Goal: Task Accomplishment & Management: Manage account settings

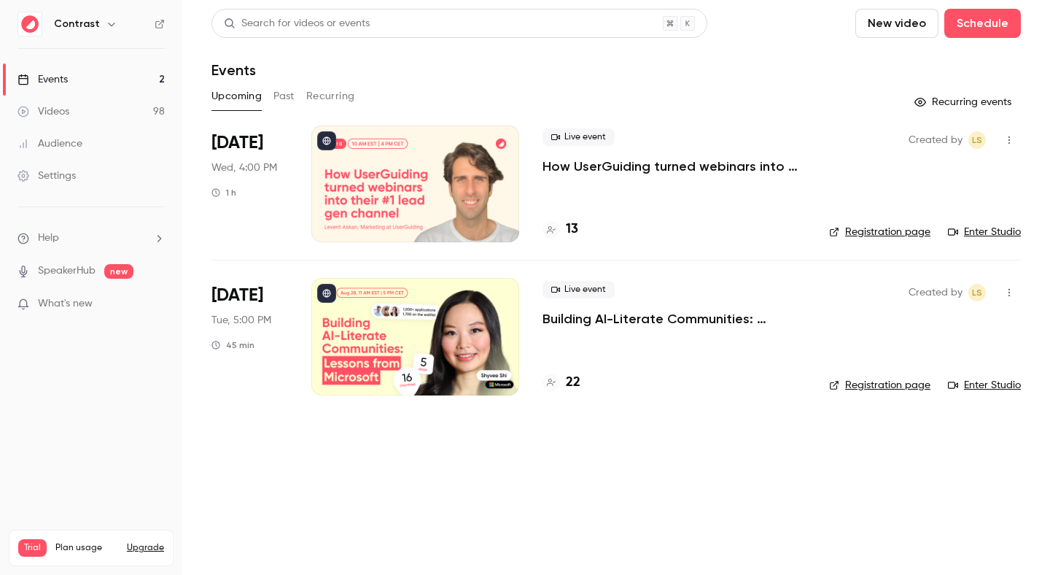
click at [478, 187] on div at bounding box center [415, 183] width 208 height 117
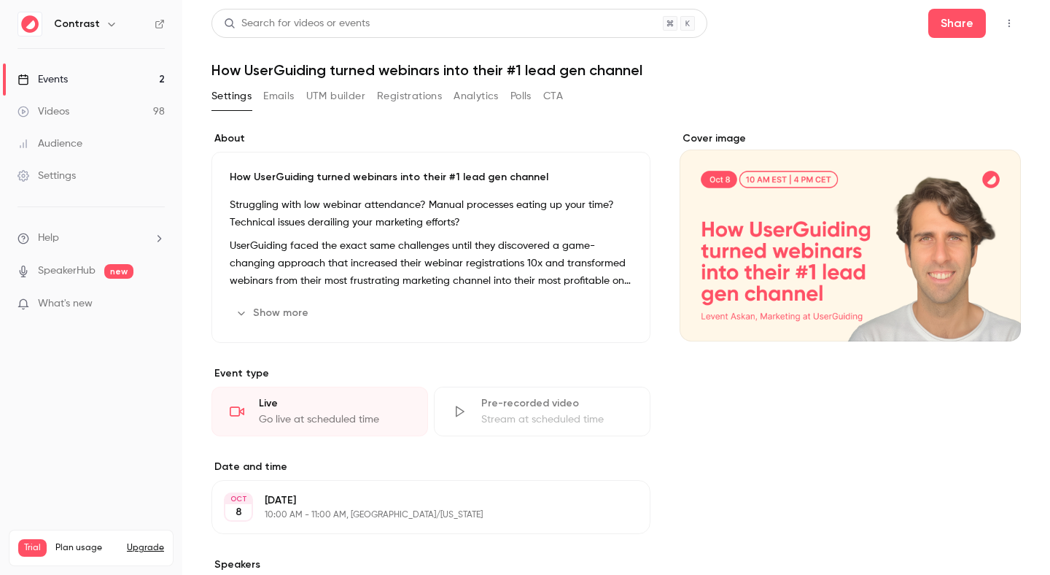
click at [789, 234] on div "Cover image" at bounding box center [850, 236] width 341 height 210
click at [0, 0] on input "Cover image" at bounding box center [0, 0] width 0 height 0
click at [950, 16] on button "Share" at bounding box center [958, 23] width 58 height 29
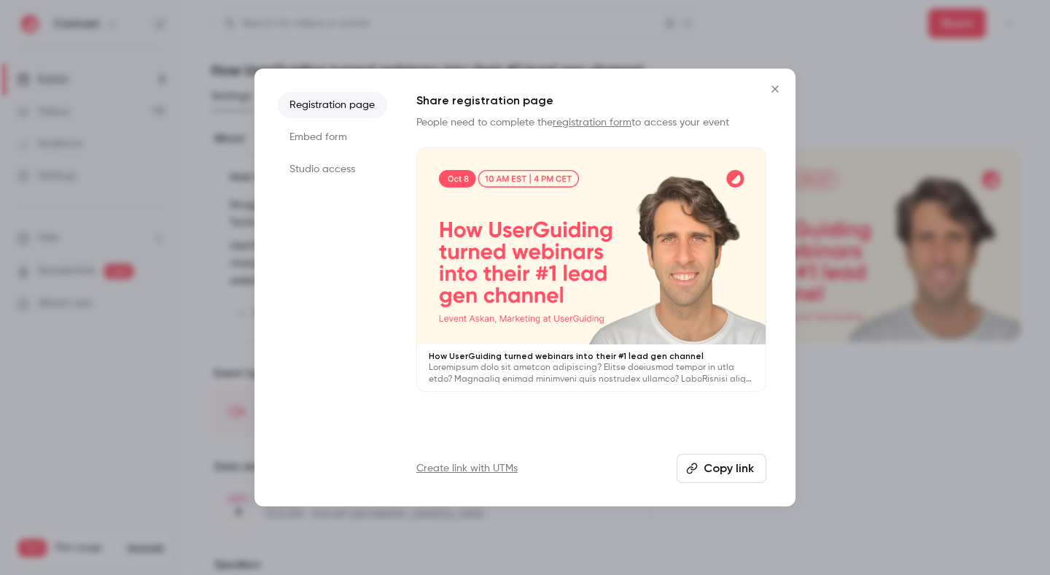
click at [673, 241] on div at bounding box center [591, 246] width 349 height 196
